Goal: Task Accomplishment & Management: Complete application form

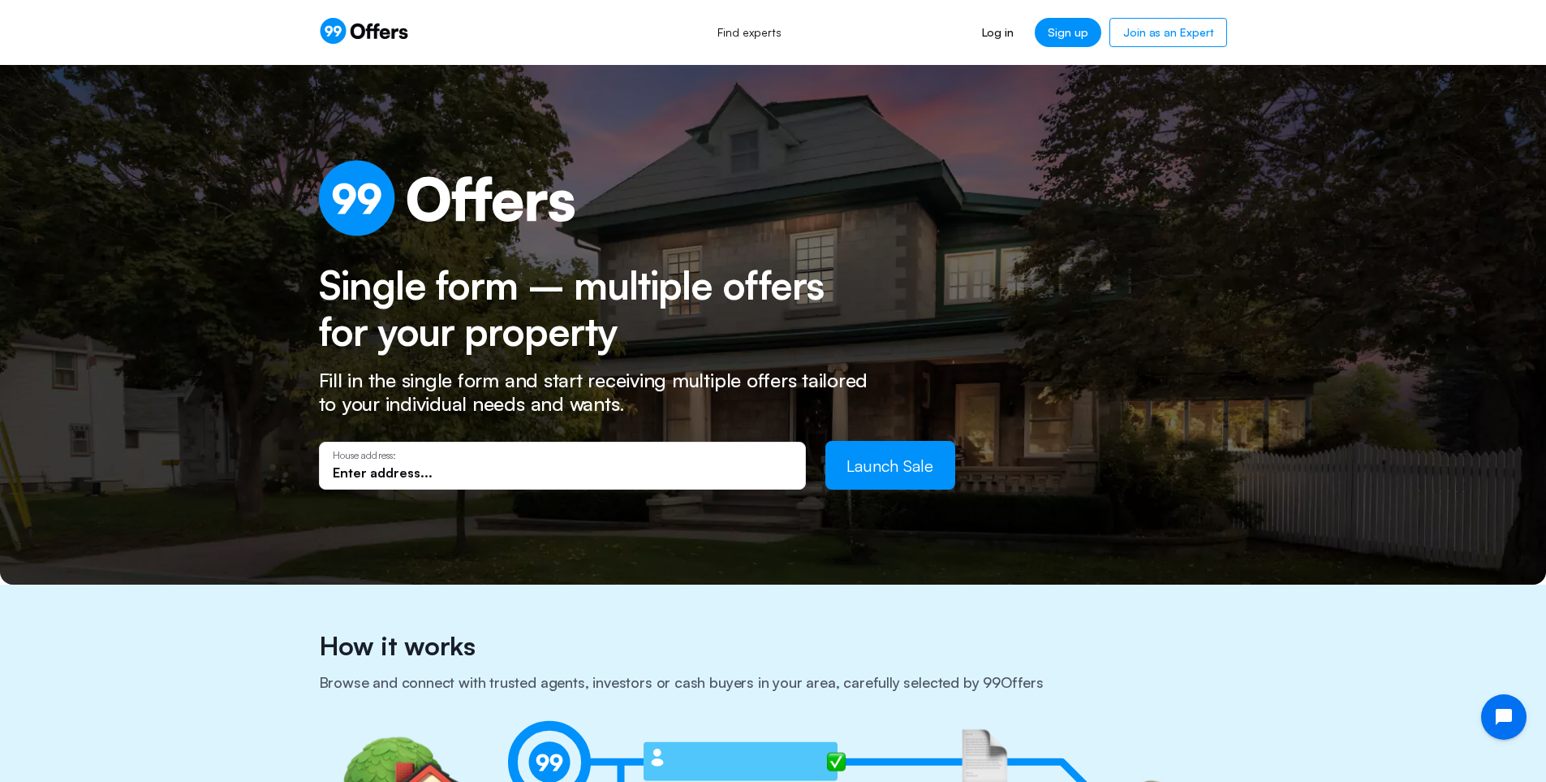
click at [473, 472] on input "text" at bounding box center [562, 472] width 459 height 18
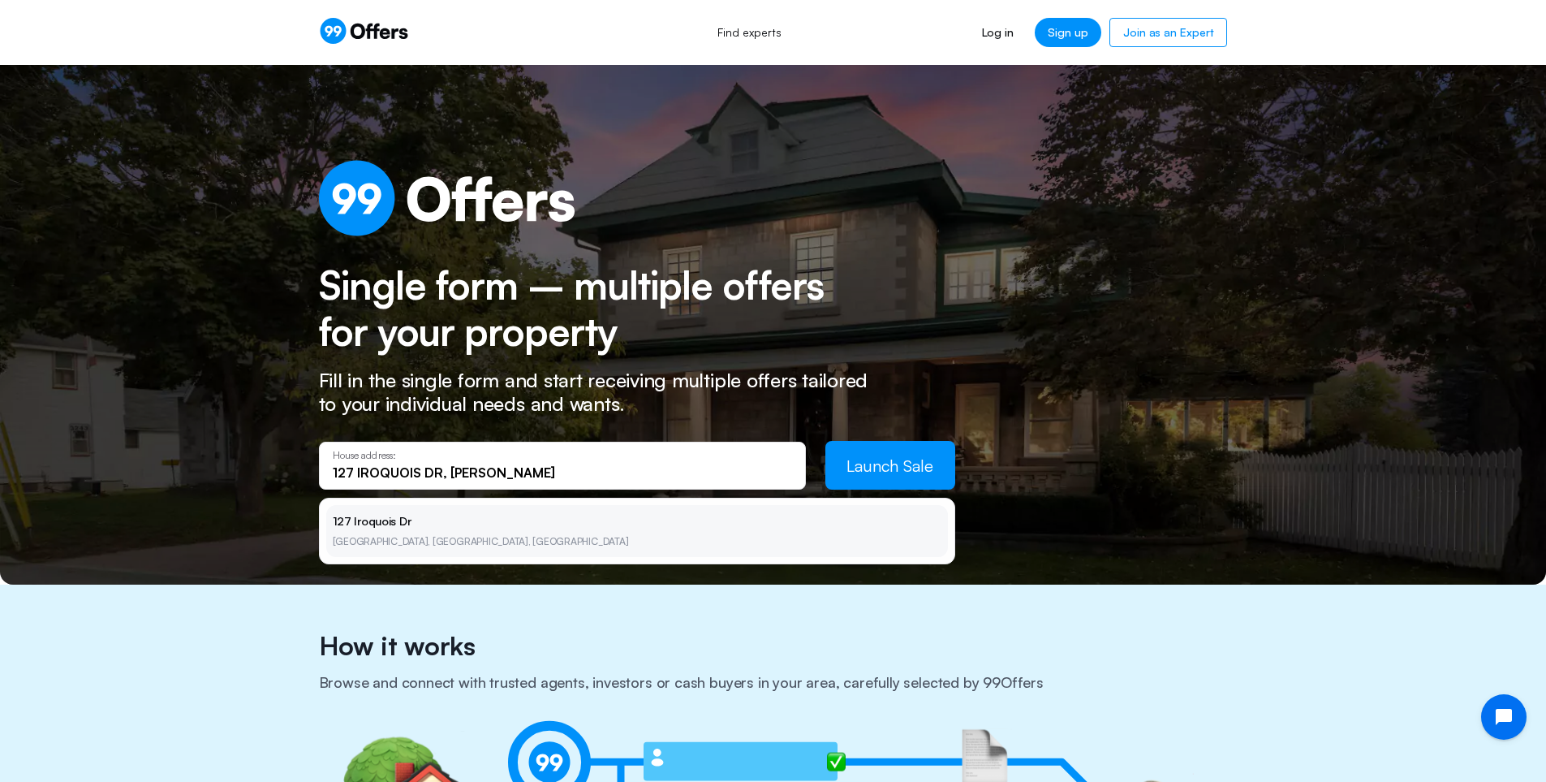
click at [391, 524] on li "[STREET_ADDRESS][PERSON_NAME]" at bounding box center [637, 531] width 622 height 52
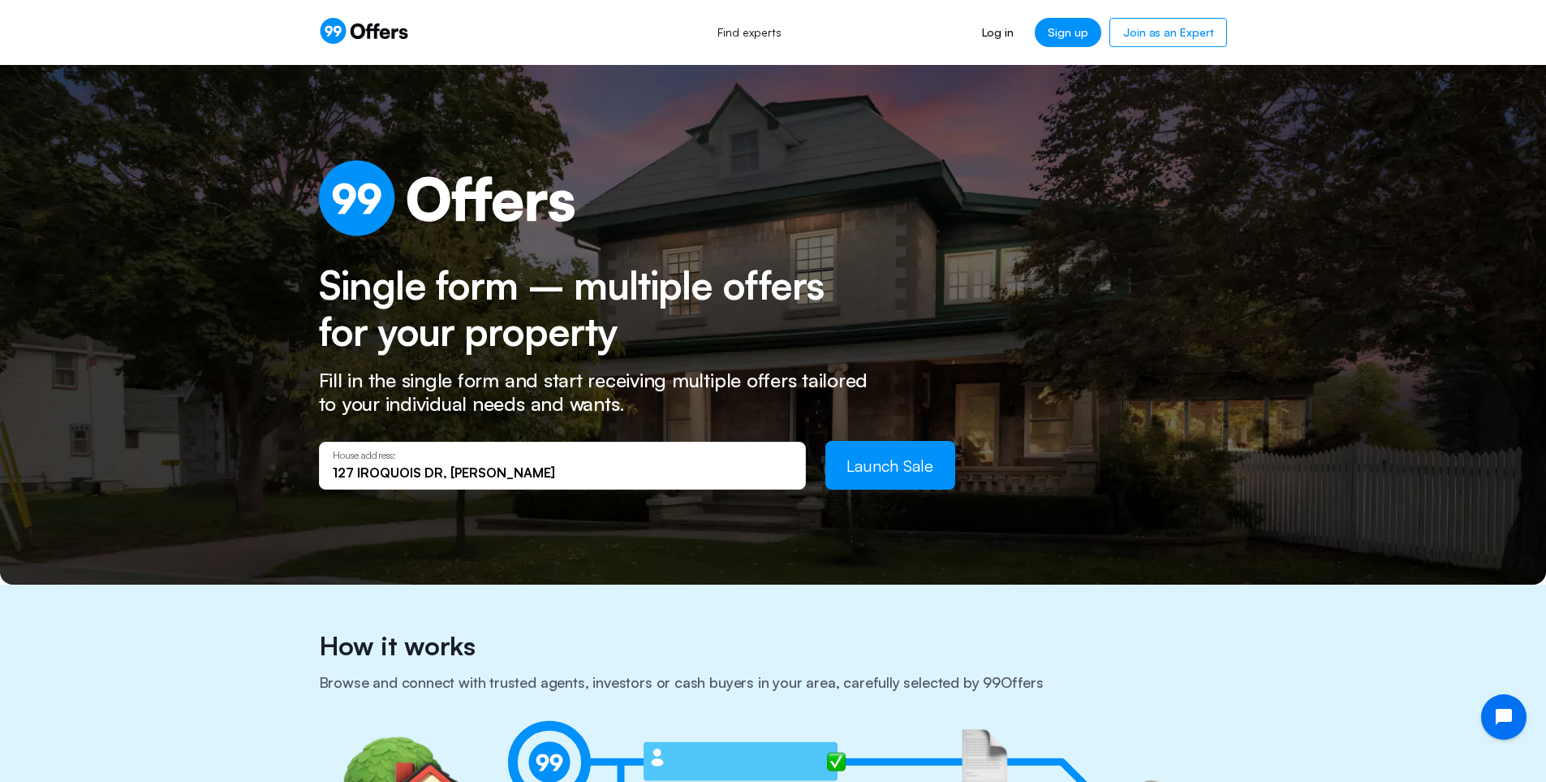
type input "[STREET_ADDRESS]"
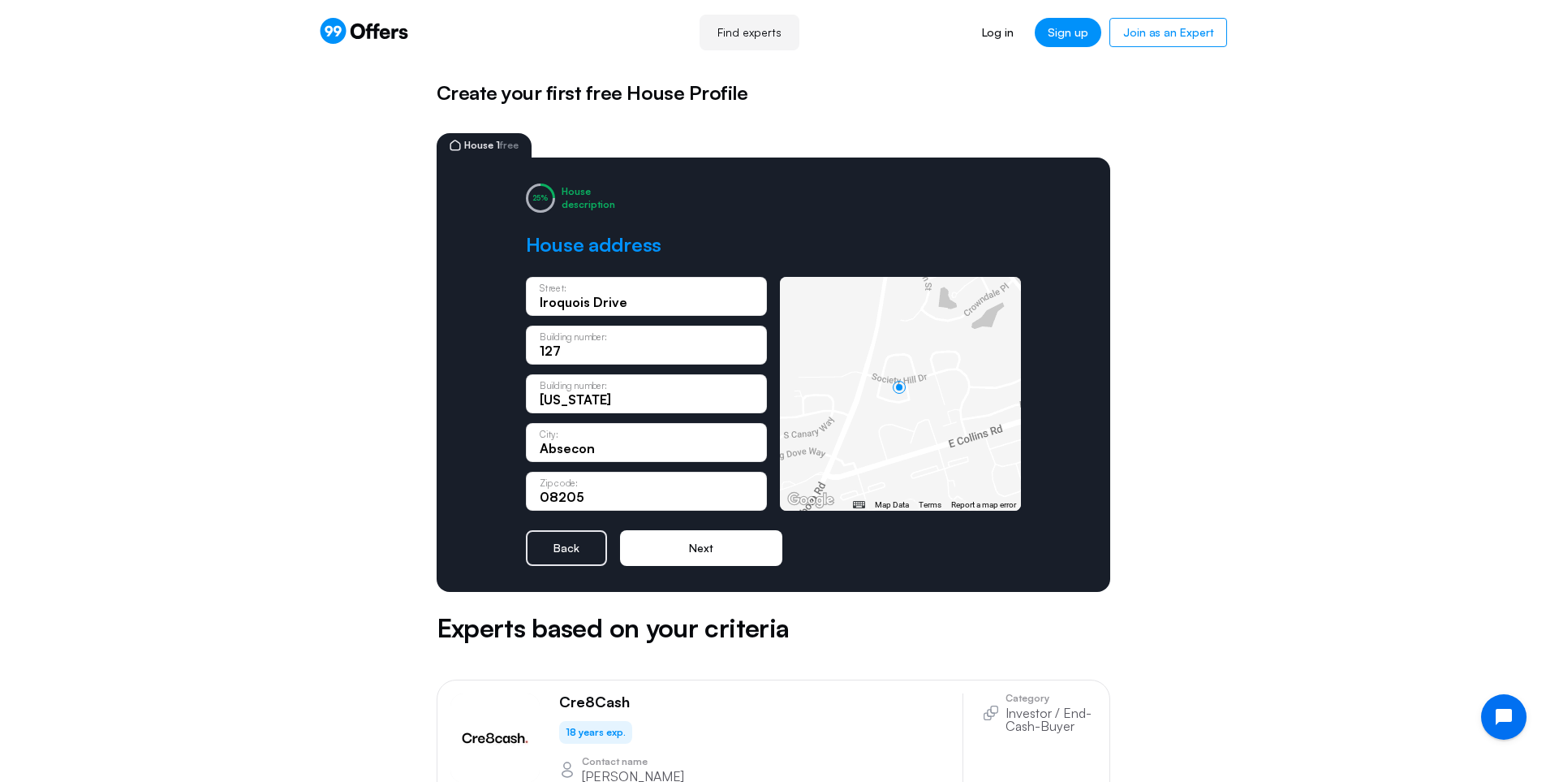
click at [692, 548] on button "Next" at bounding box center [701, 548] width 162 height 36
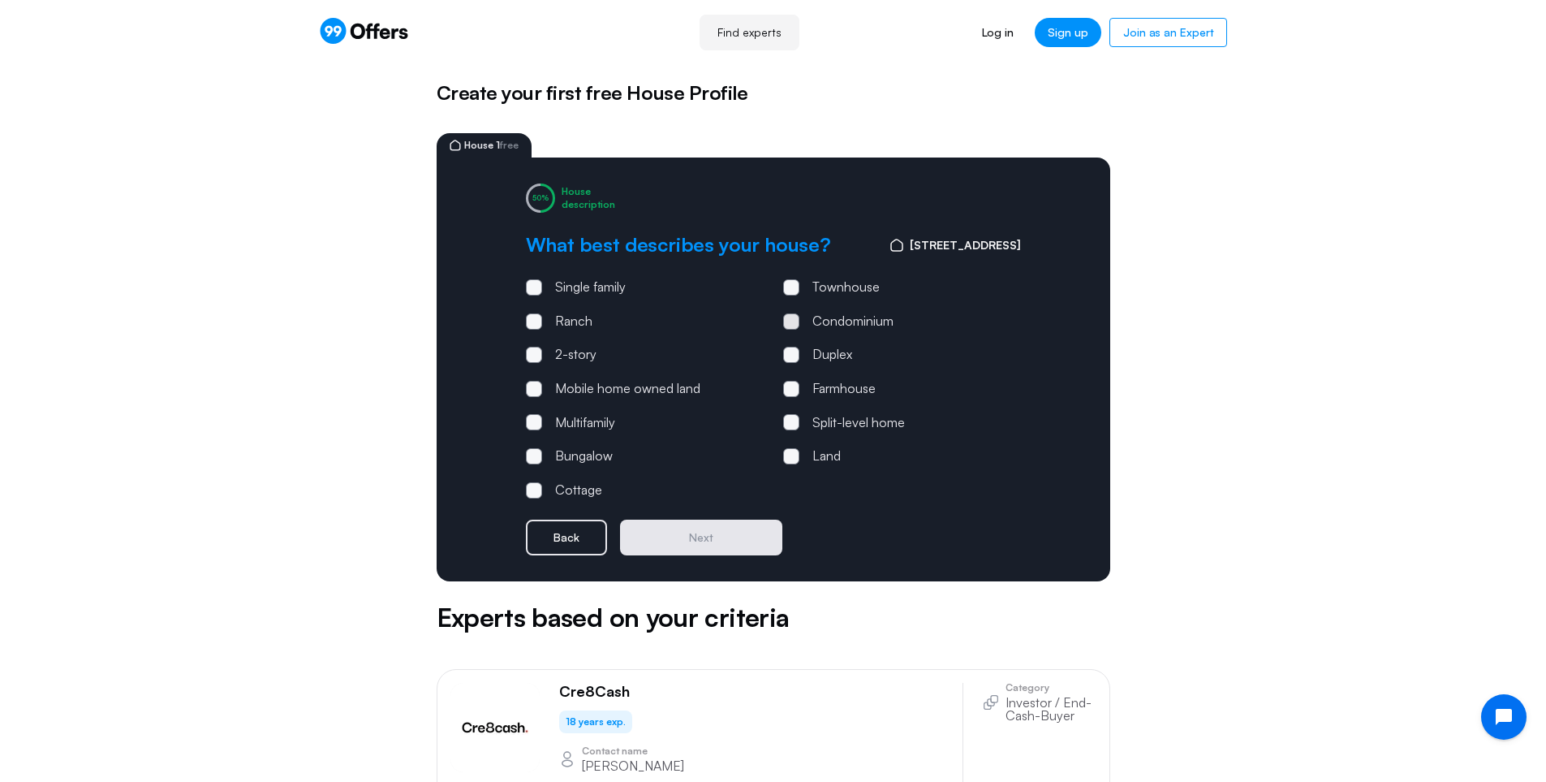
click at [795, 321] on span at bounding box center [791, 321] width 16 height 16
click at [0, 0] on input "Condominium" at bounding box center [0, 0] width 0 height 0
click at [739, 537] on button "Next" at bounding box center [701, 537] width 162 height 36
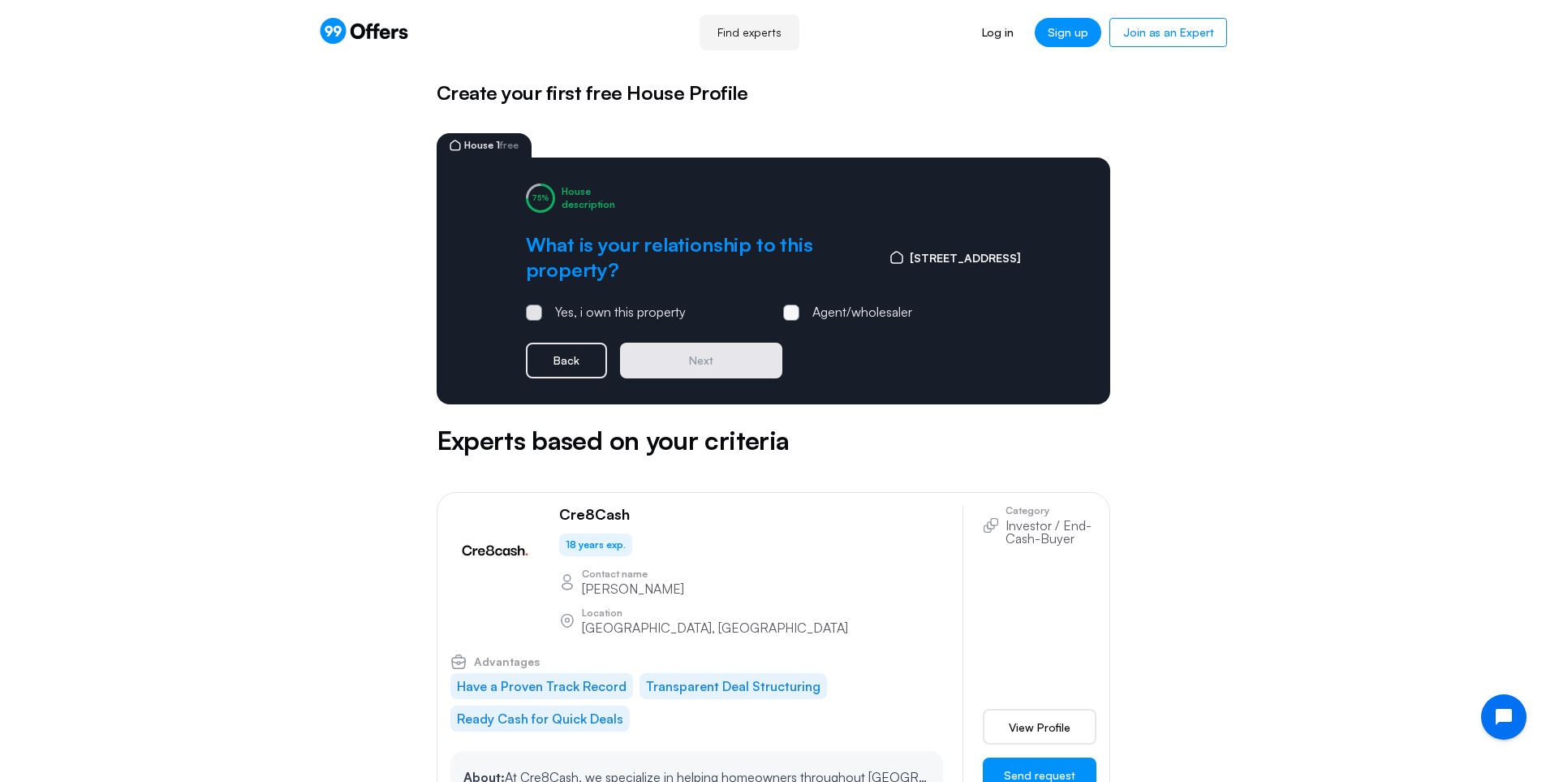
click at [532, 309] on span at bounding box center [534, 312] width 16 height 16
click at [0, 0] on input "Yes, i own this property" at bounding box center [0, 0] width 0 height 0
click at [687, 362] on button "Next" at bounding box center [701, 361] width 162 height 36
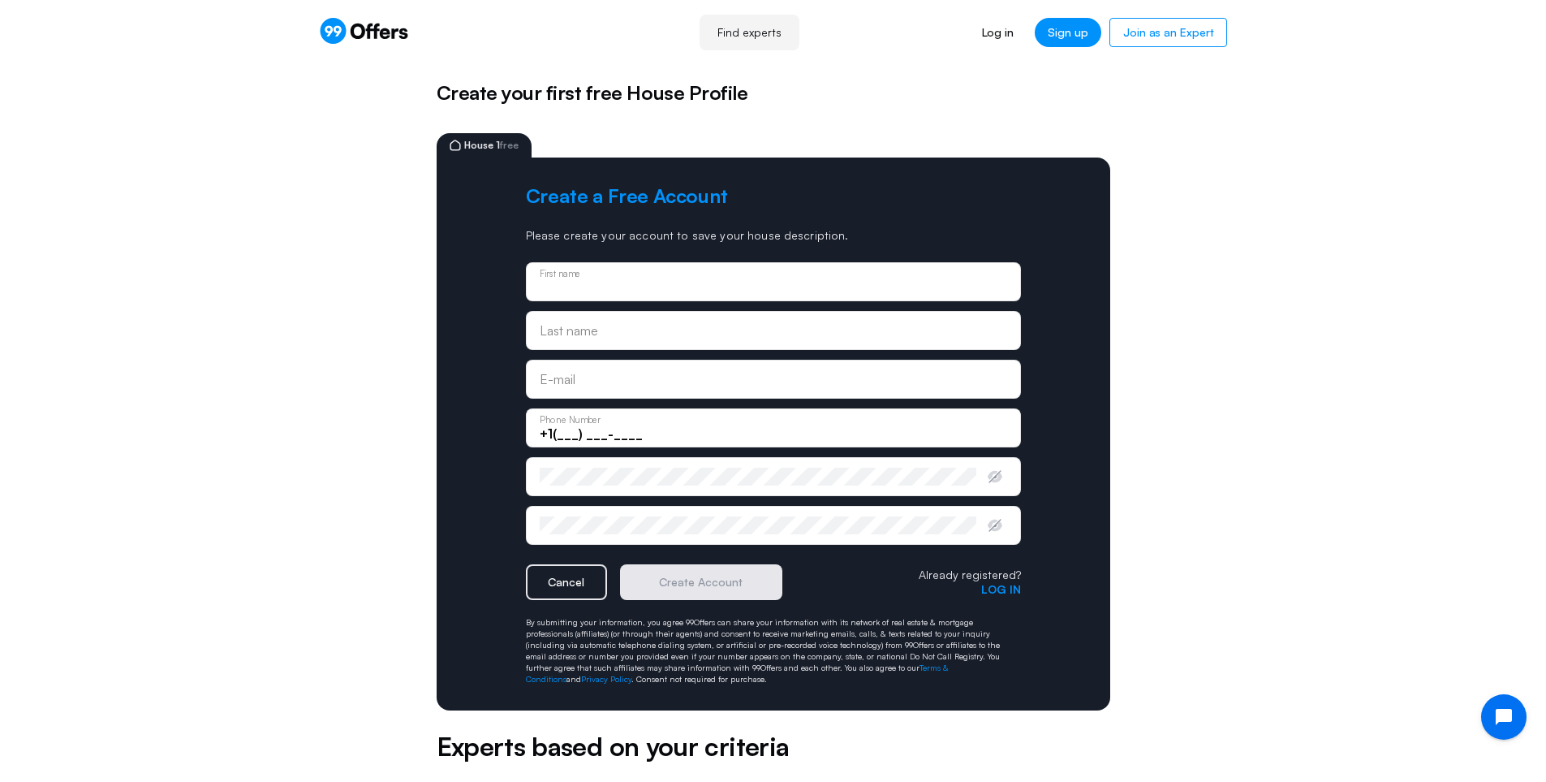
click at [614, 283] on input "text" at bounding box center [774, 287] width 468 height 18
type input "[PERSON_NAME]"
click at [600, 339] on input "text" at bounding box center [774, 330] width 468 height 18
type input "[PERSON_NAME]"
click at [605, 386] on input "email" at bounding box center [774, 379] width 468 height 18
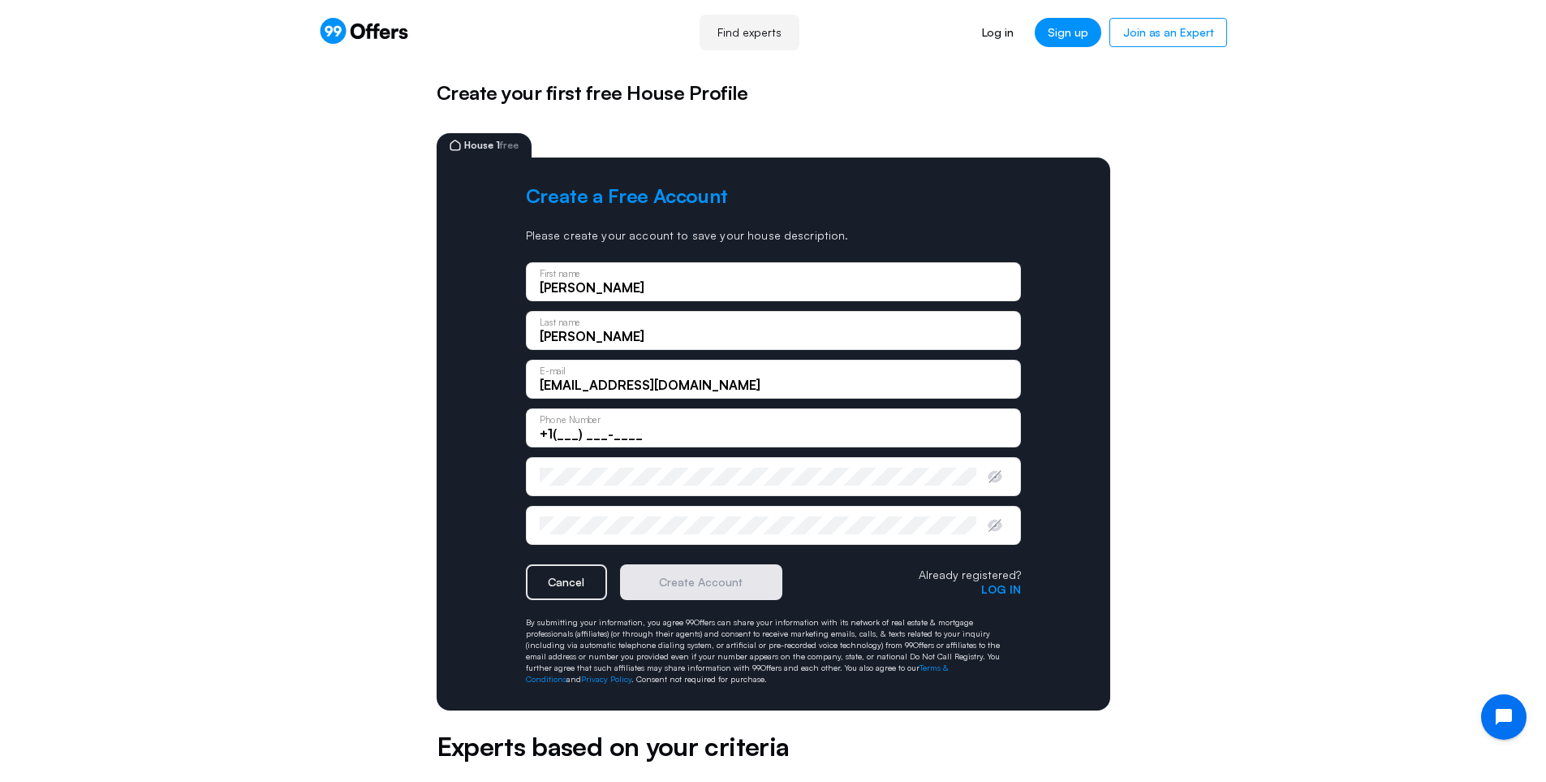
type input "[EMAIL_ADDRESS][DOMAIN_NAME]"
click at [571, 435] on input "+1(___) ___-____" at bounding box center [774, 433] width 468 height 18
type input "[PHONE_NUMBER]"
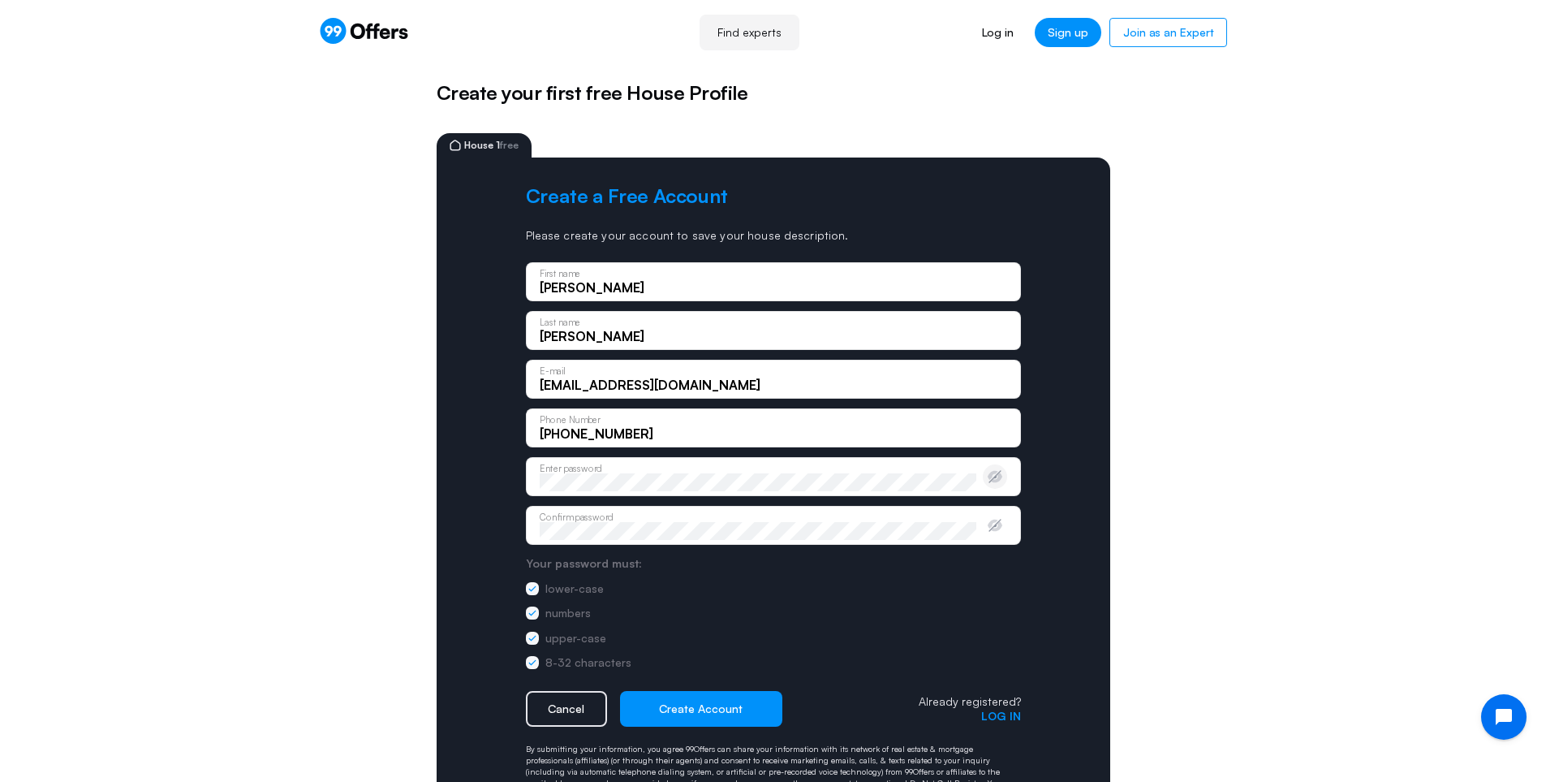
click at [998, 472] on icon "button" at bounding box center [995, 476] width 16 height 16
click at [993, 525] on icon "button" at bounding box center [995, 525] width 16 height 16
click at [731, 715] on button "Create Account" at bounding box center [701, 709] width 162 height 36
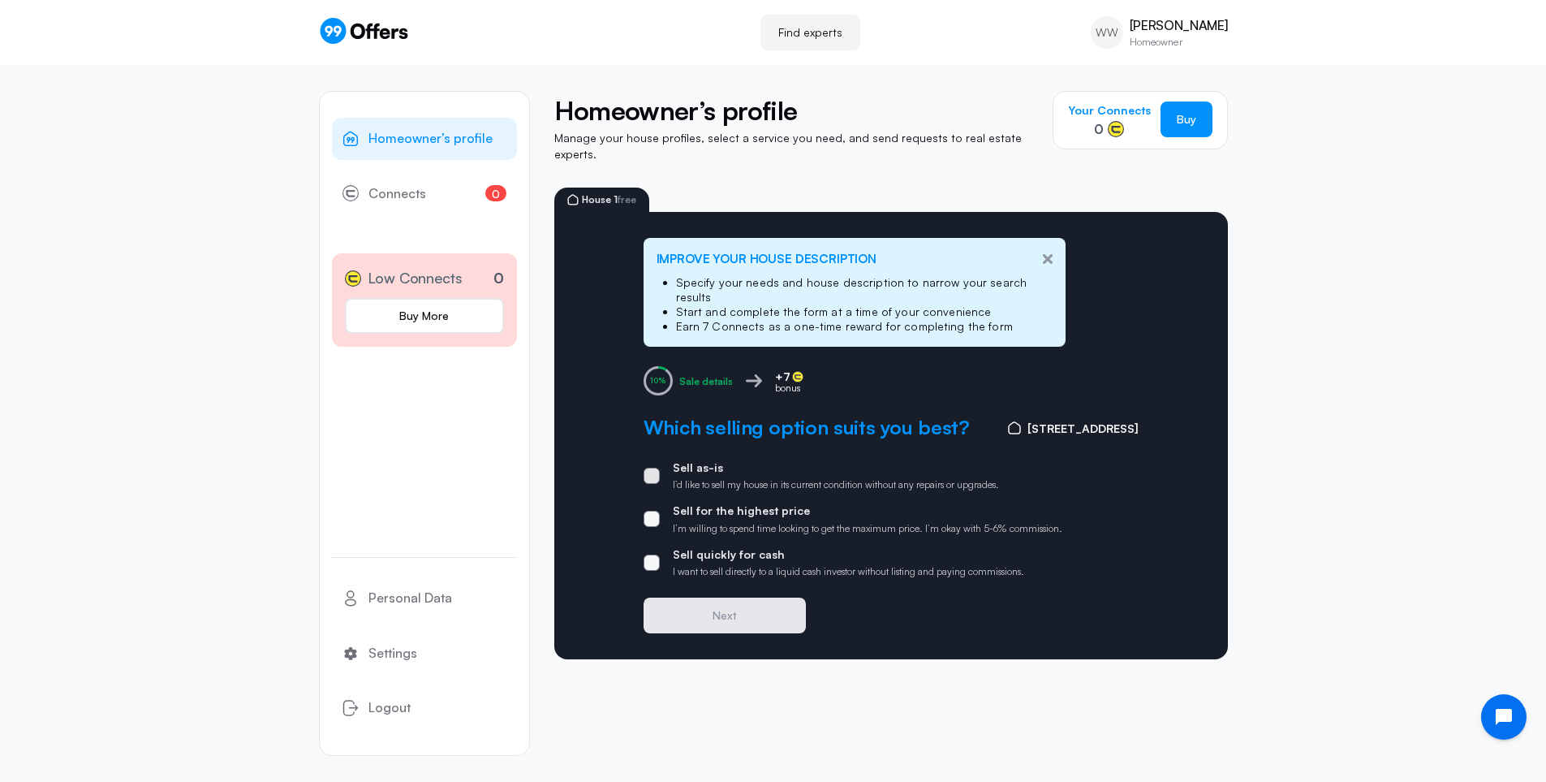
click at [653, 468] on span at bounding box center [652, 476] width 16 height 16
click at [0, 0] on input "Sell as-is I’d like to sell my house in its current condition without any repai…" at bounding box center [0, 0] width 0 height 0
click at [744, 598] on button "Next" at bounding box center [725, 615] width 162 height 36
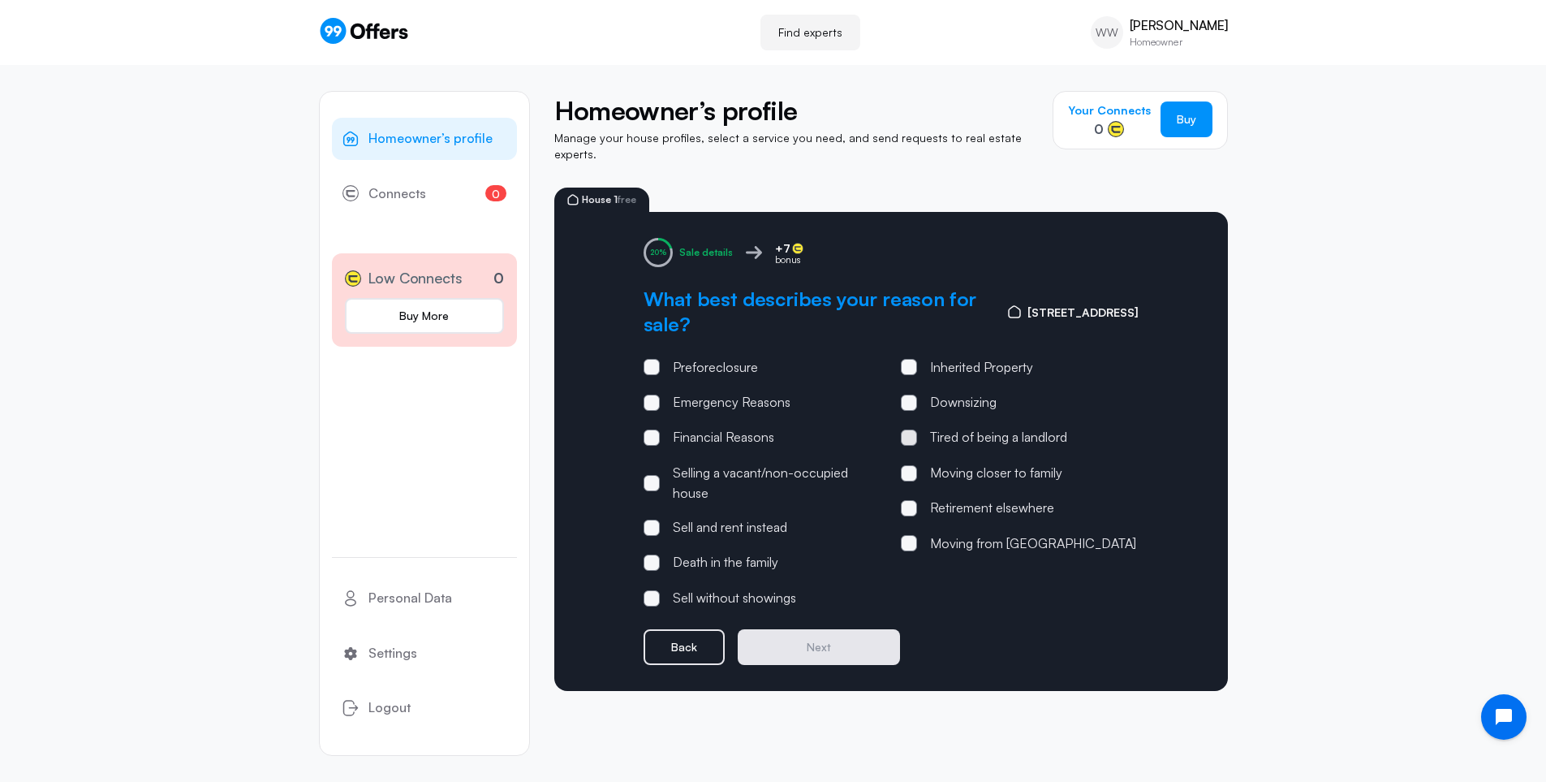
click at [911, 429] on span at bounding box center [909, 437] width 16 height 16
click at [0, 0] on input "Tired of being a landlord" at bounding box center [0, 0] width 0 height 0
click at [825, 642] on button "Next" at bounding box center [819, 647] width 162 height 36
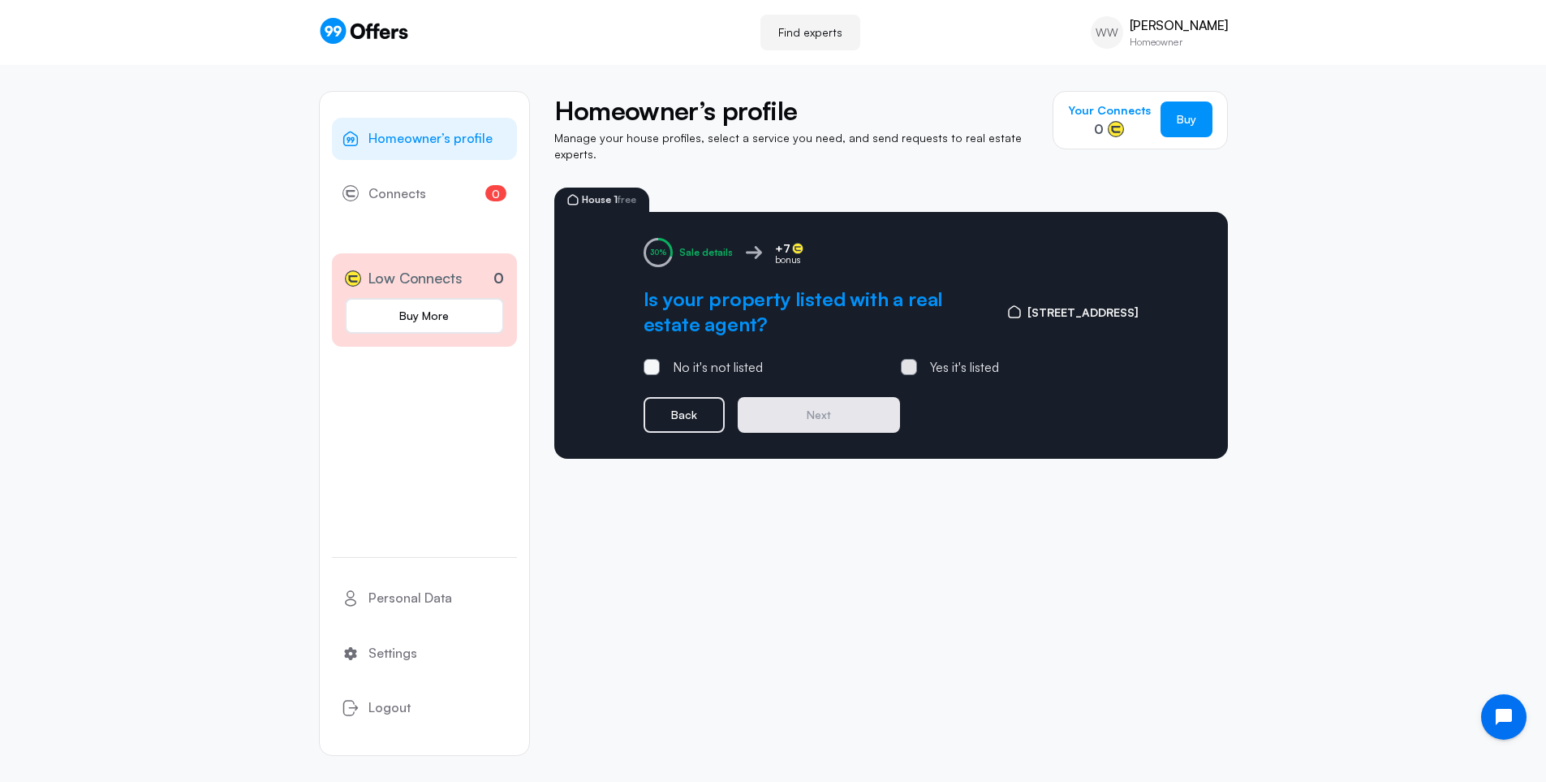
click at [913, 359] on span at bounding box center [909, 367] width 16 height 16
click at [0, 0] on input "Yes it's listed" at bounding box center [0, 0] width 0 height 0
click at [837, 409] on button "Next" at bounding box center [819, 415] width 162 height 36
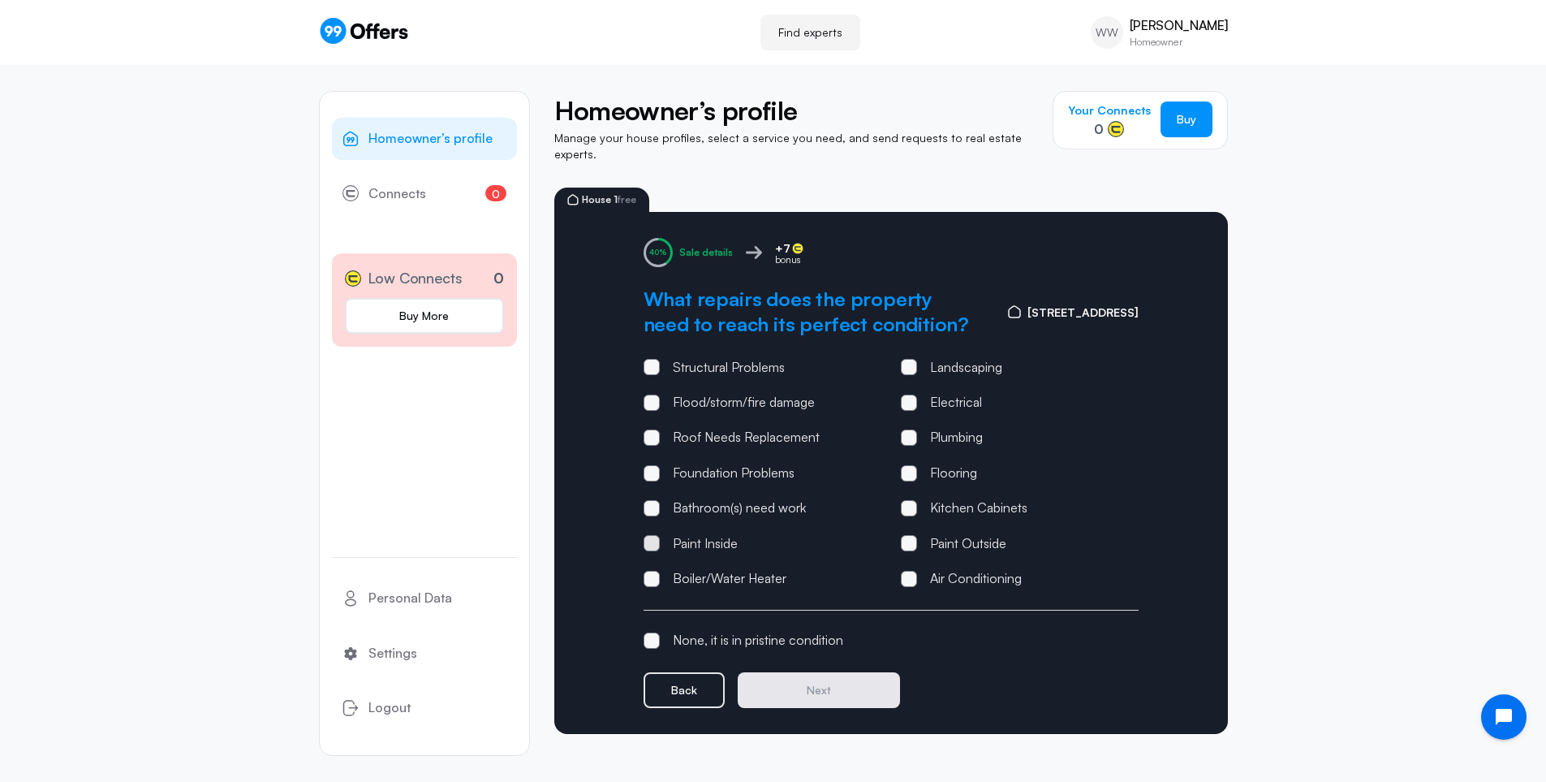
click at [649, 535] on span at bounding box center [652, 543] width 16 height 16
click at [0, 0] on input "Paint Inside" at bounding box center [0, 0] width 0 height 0
click at [825, 674] on button "Next" at bounding box center [819, 690] width 162 height 36
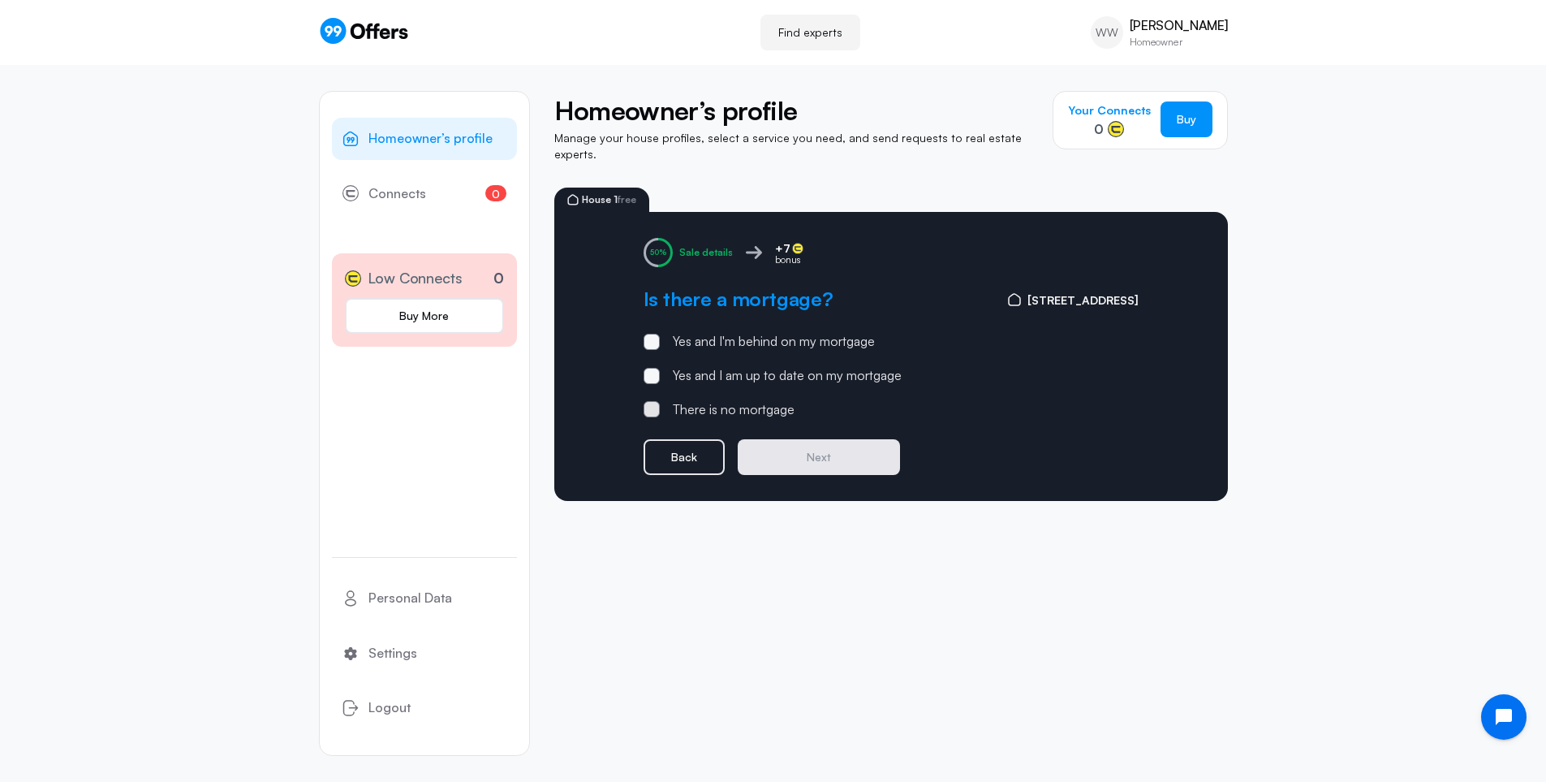
click at [653, 407] on span at bounding box center [651, 409] width 5 height 5
click at [0, 0] on input "There is no mortgage" at bounding box center [0, 0] width 0 height 0
click at [859, 442] on button "Next" at bounding box center [819, 457] width 162 height 36
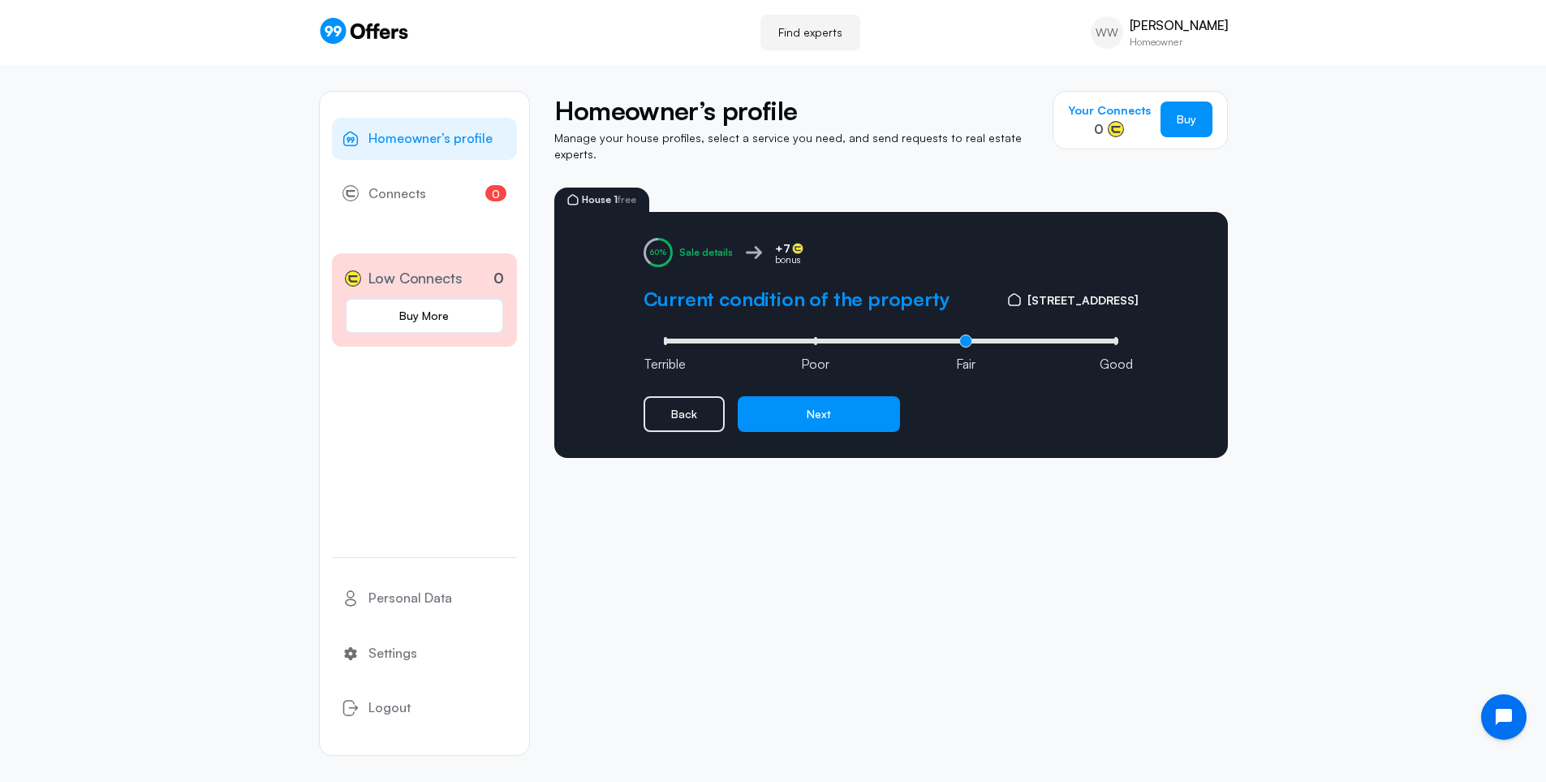
drag, startPoint x: 966, startPoint y: 332, endPoint x: 1128, endPoint y: 317, distance: 163.0
click at [1028, 338] on input "range" at bounding box center [891, 340] width 463 height 5
type input "3"
click at [1110, 338] on input "range" at bounding box center [891, 340] width 463 height 5
click at [855, 406] on button "Next" at bounding box center [819, 414] width 162 height 36
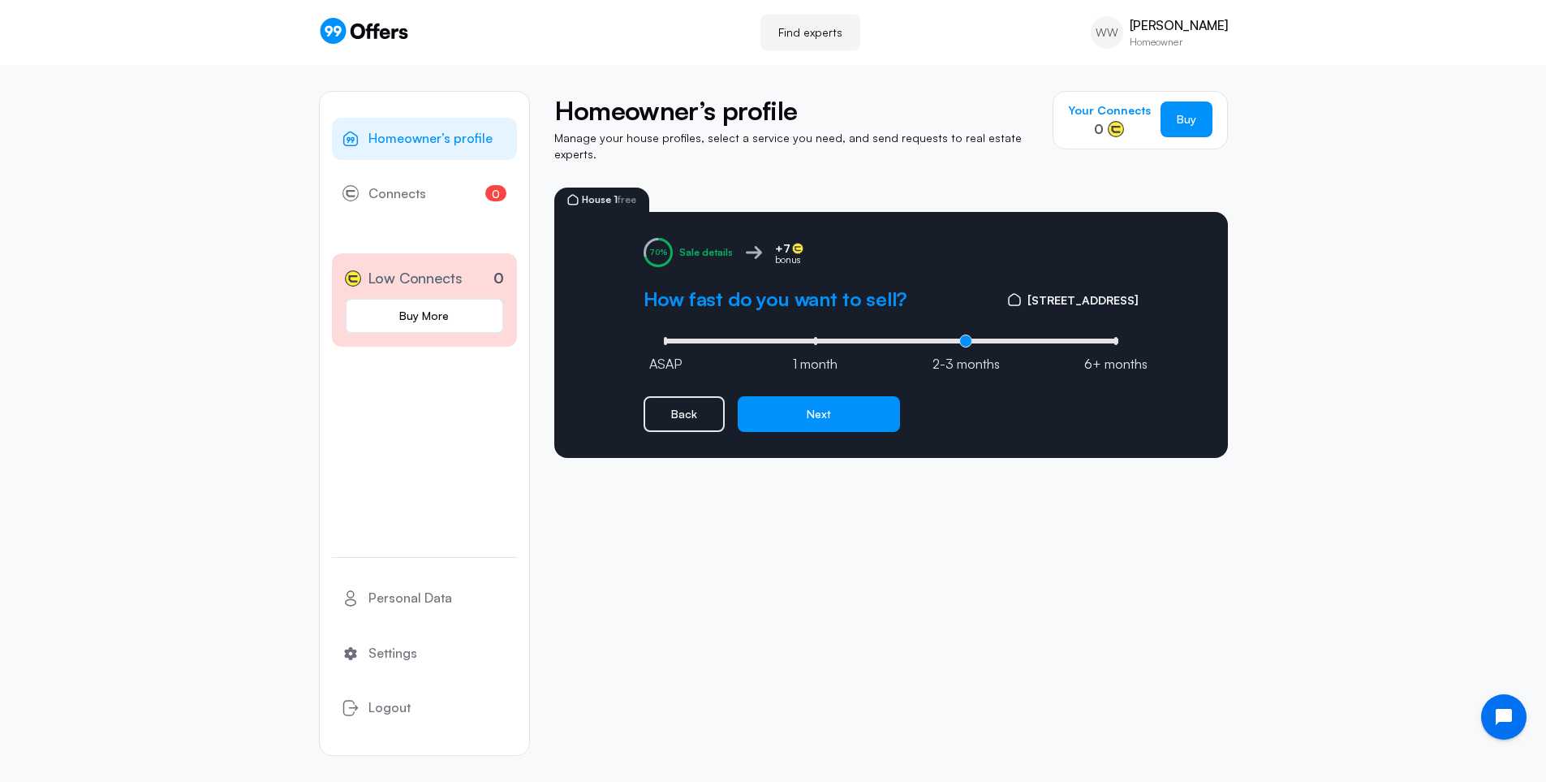
click at [855, 406] on button "Next" at bounding box center [819, 414] width 162 height 36
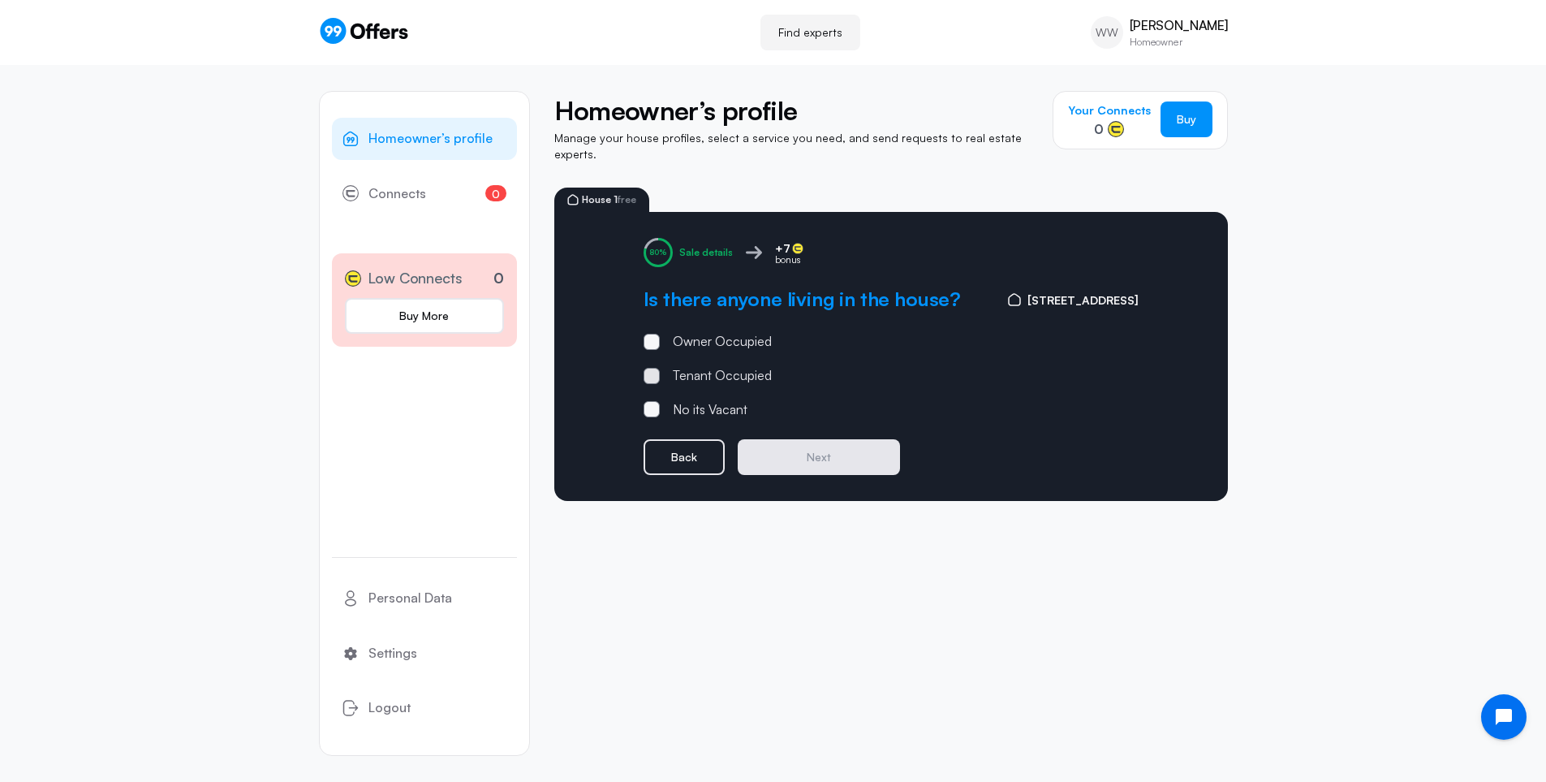
click at [649, 368] on span at bounding box center [652, 376] width 16 height 16
click at [0, 0] on input "Tenant Occupied" at bounding box center [0, 0] width 0 height 0
click at [841, 452] on button "Next" at bounding box center [819, 457] width 162 height 36
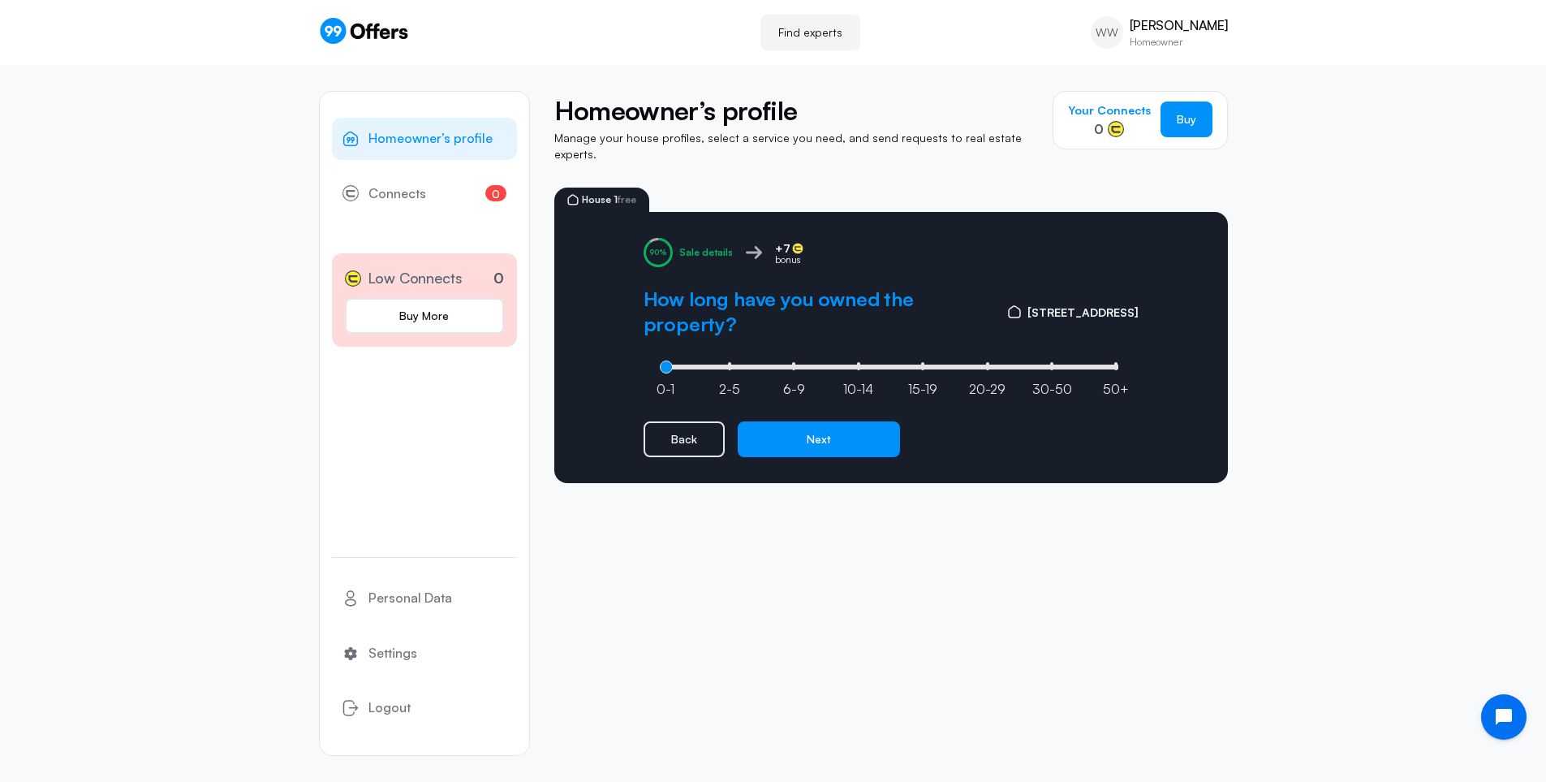
click at [859, 381] on span "10-14" at bounding box center [858, 389] width 30 height 17
type input "3"
click at [847, 431] on button "Next" at bounding box center [819, 439] width 162 height 36
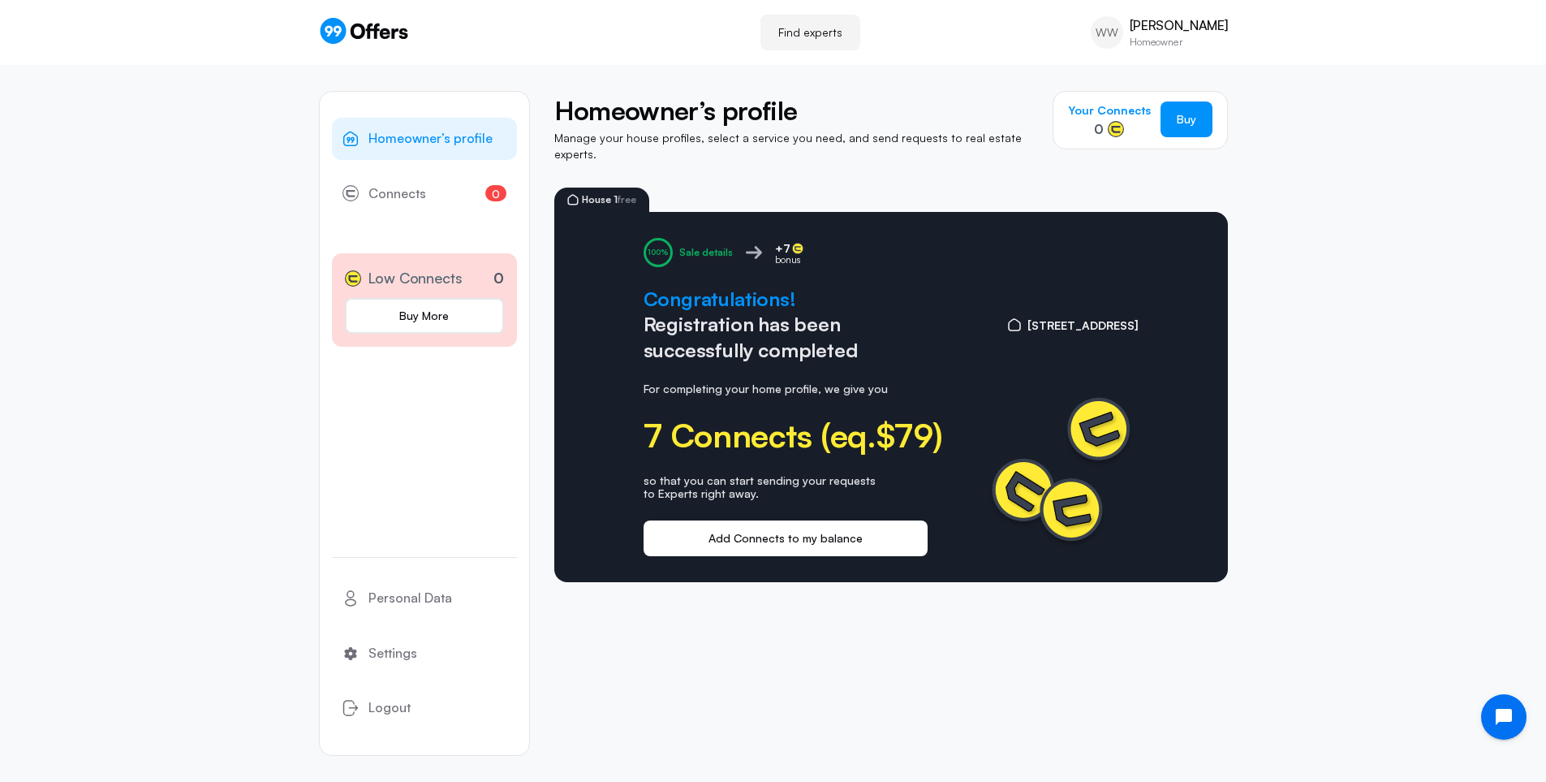
click at [862, 524] on button "Add Connects to my balance" at bounding box center [786, 538] width 284 height 36
